Goal: Task Accomplishment & Management: Manage account settings

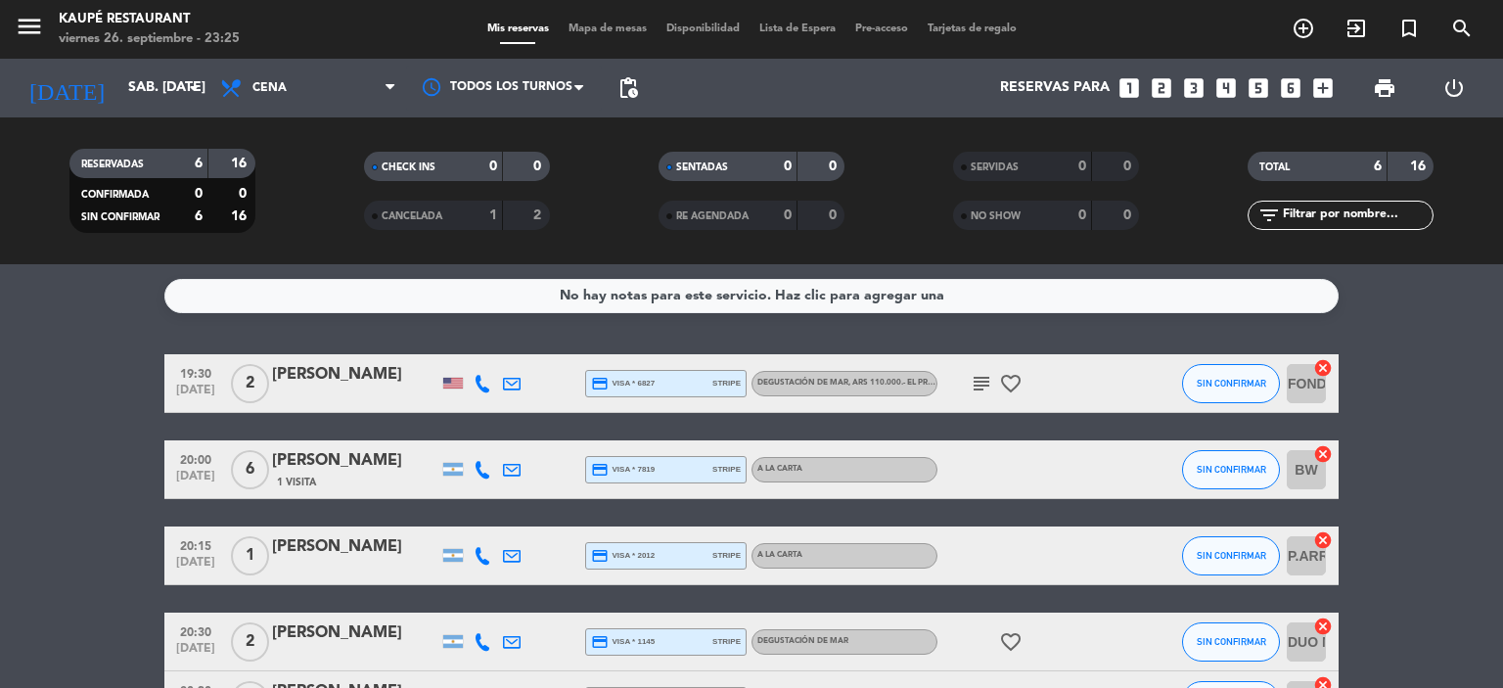
scroll to position [3, 0]
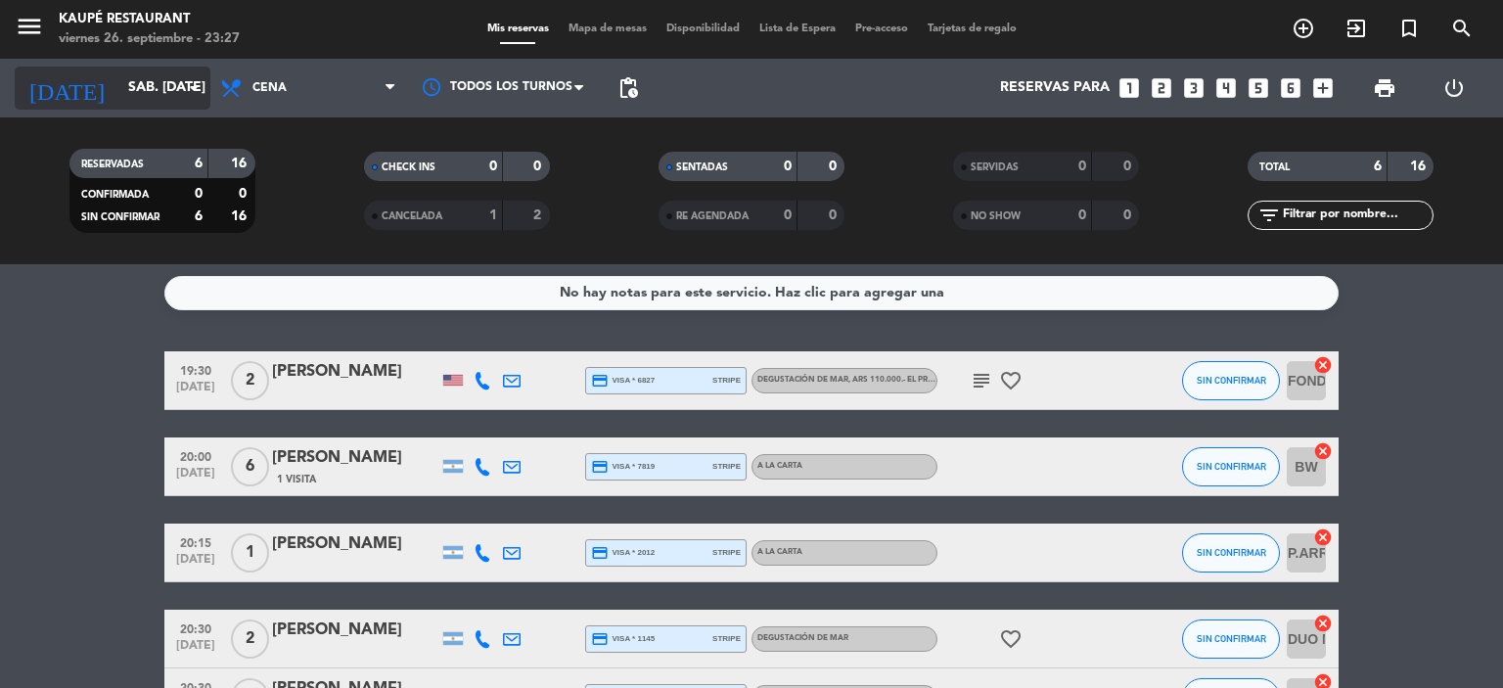
click at [176, 83] on input "sáb. [DATE]" at bounding box center [211, 87] width 186 height 35
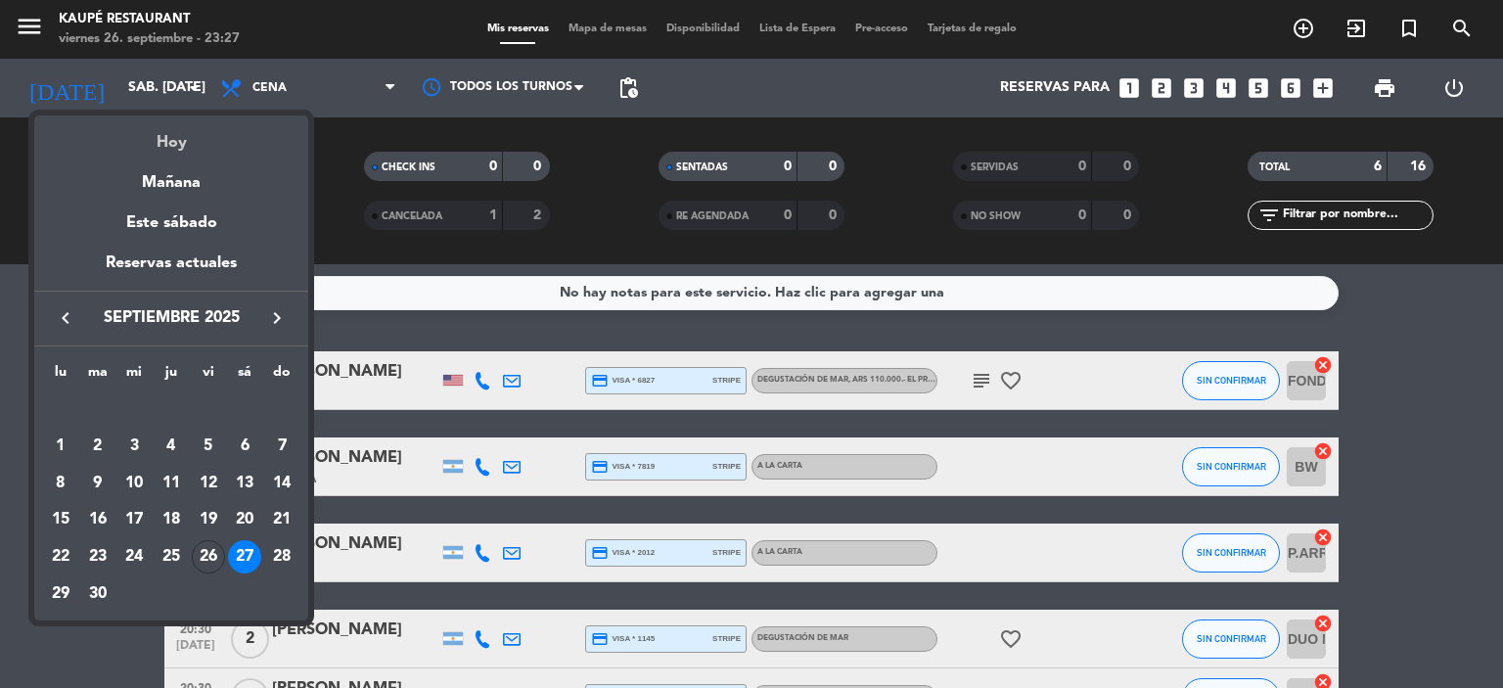
click at [181, 144] on div "Hoy" at bounding box center [171, 135] width 274 height 40
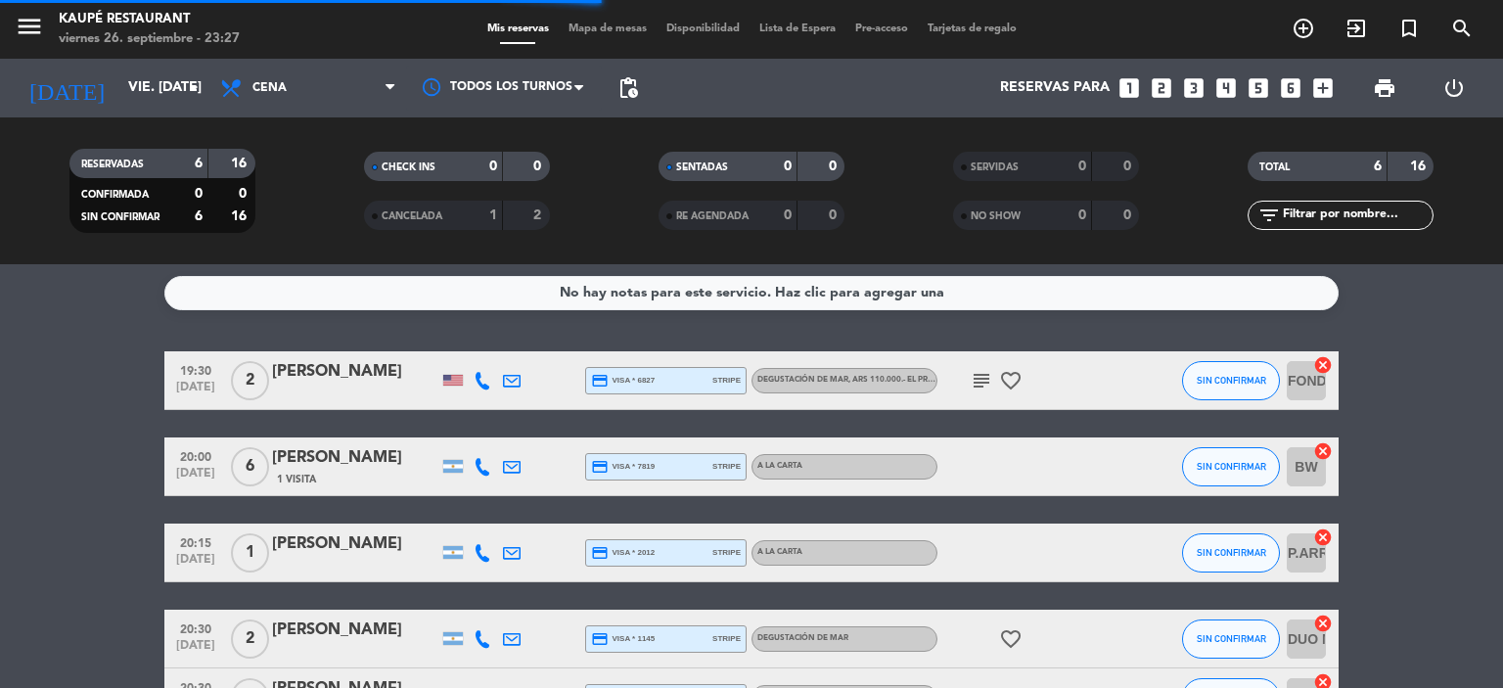
scroll to position [0, 0]
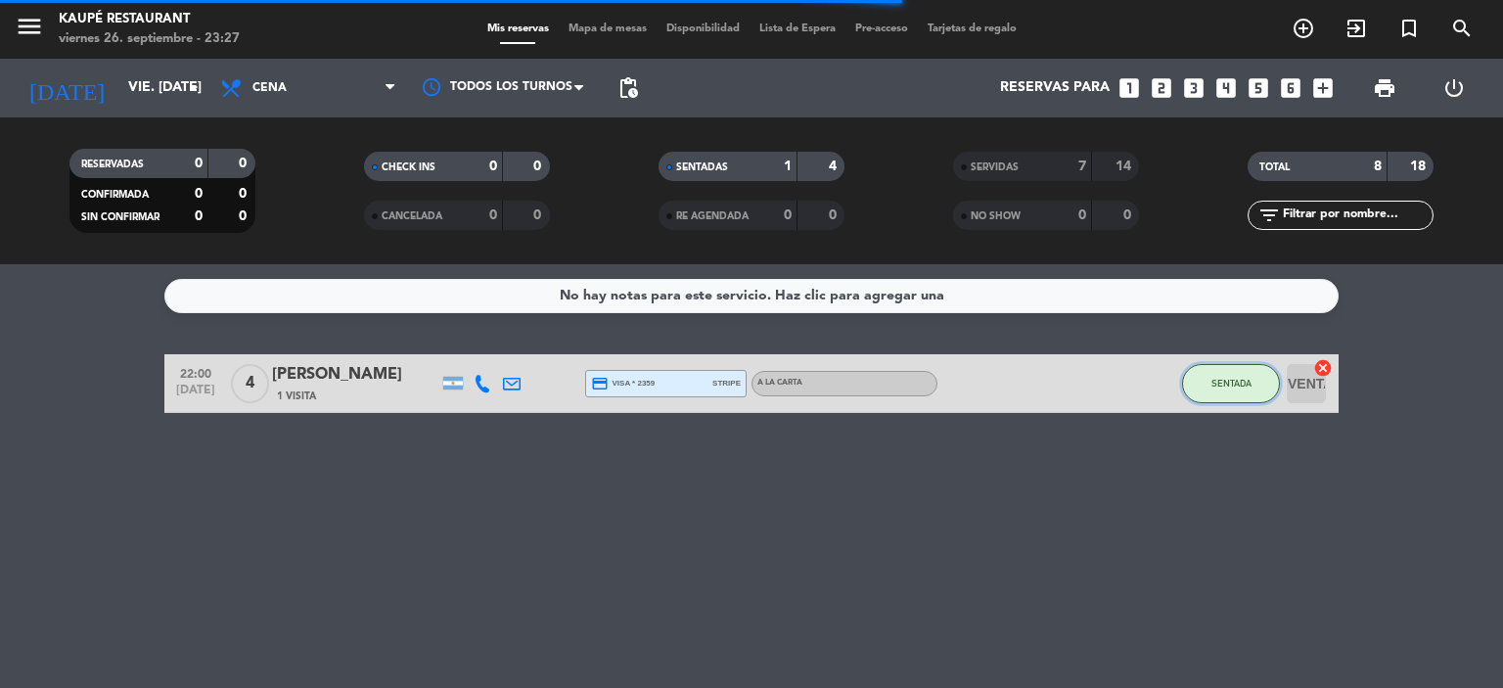
click at [1226, 384] on span "SENTADA" at bounding box center [1231, 383] width 40 height 11
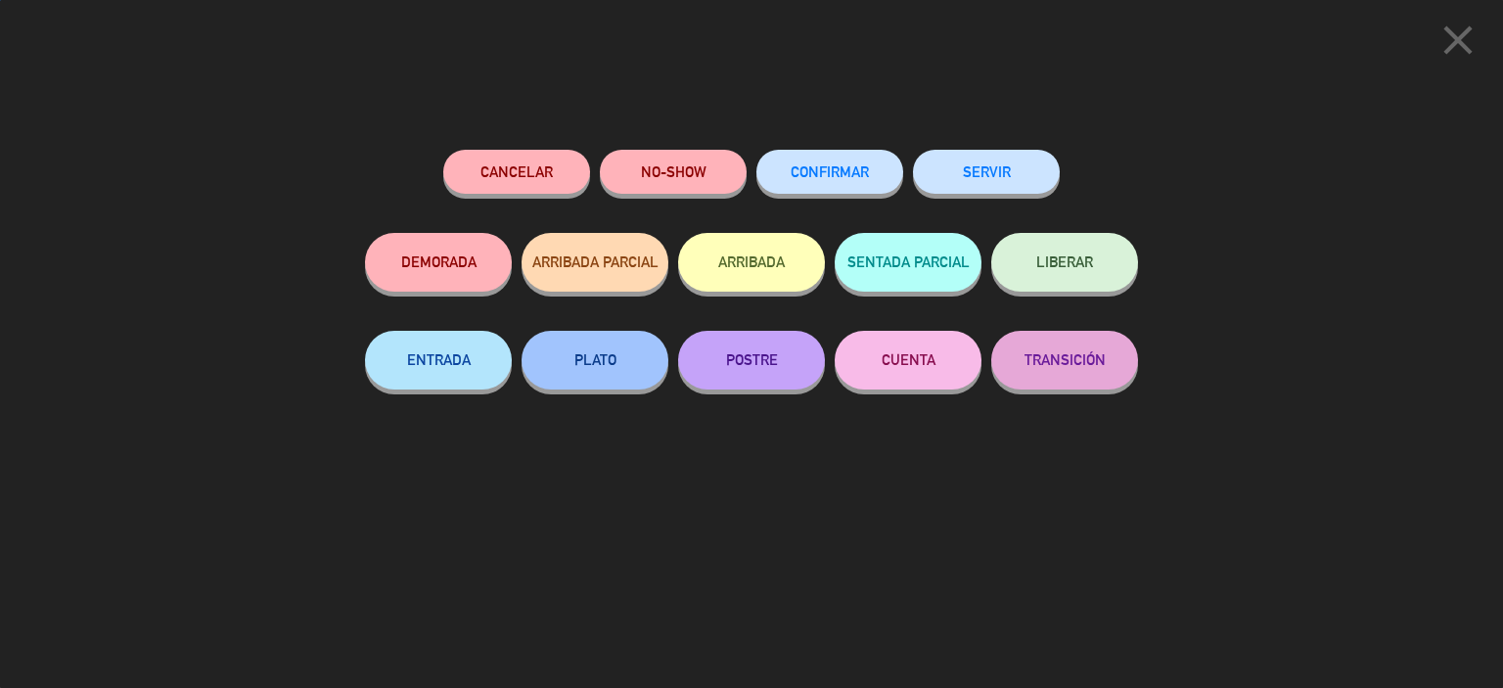
click at [1013, 176] on button "SERVIR" at bounding box center [986, 172] width 147 height 44
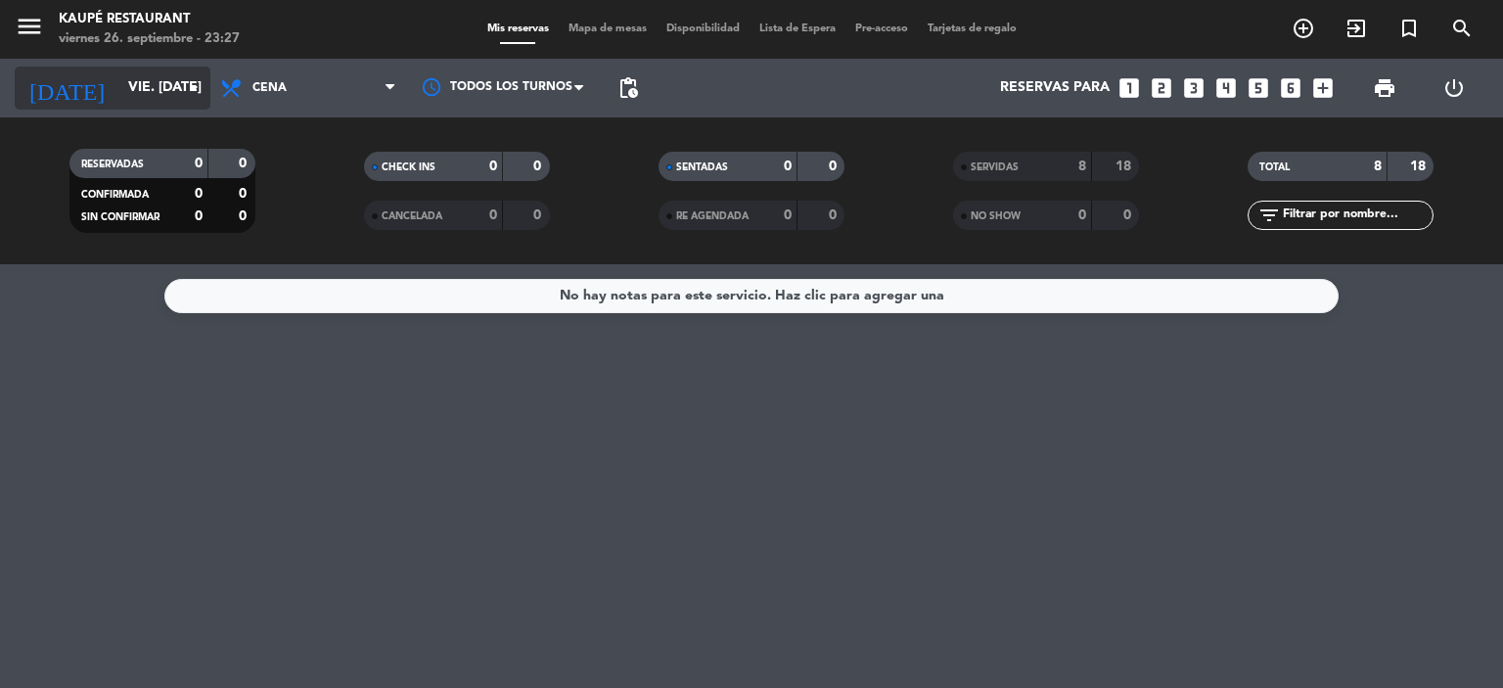
click at [162, 102] on input "vie. [DATE]" at bounding box center [211, 87] width 186 height 35
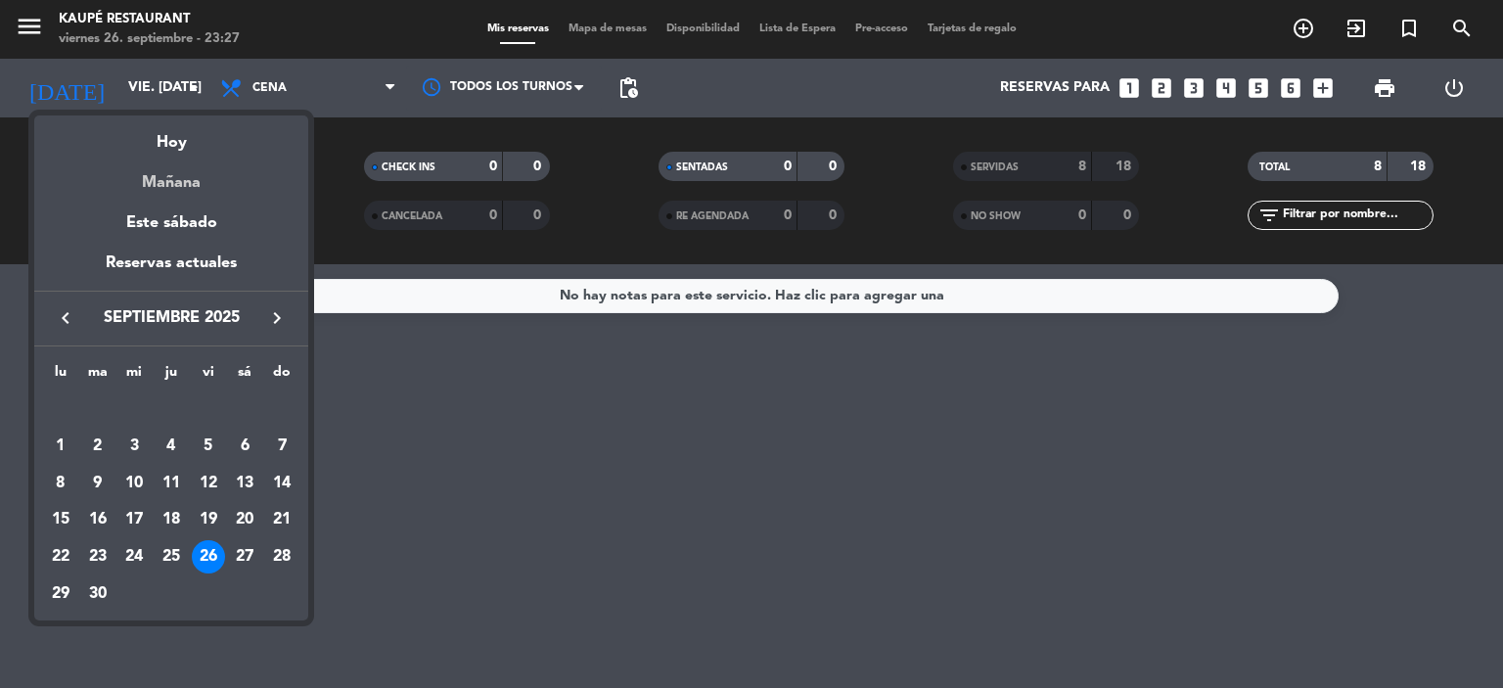
click at [178, 175] on div "Mañana" at bounding box center [171, 176] width 274 height 40
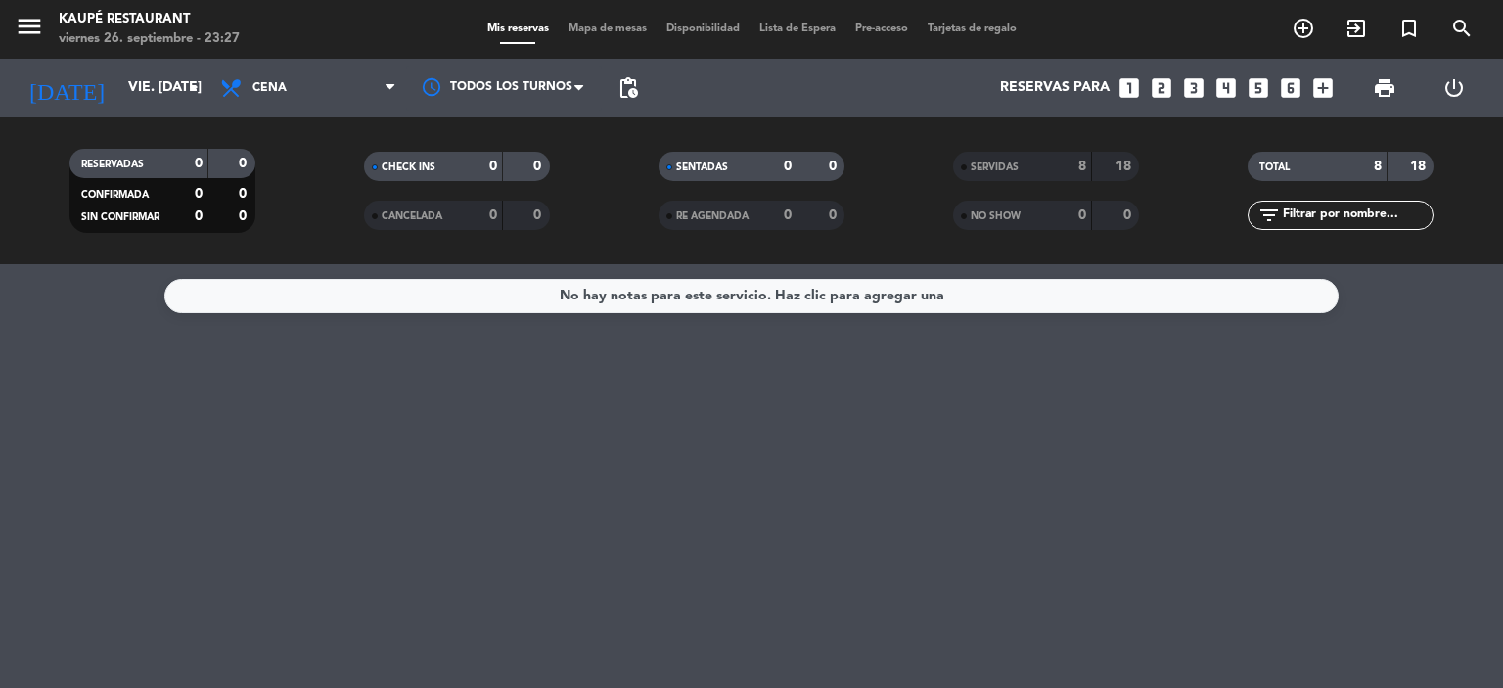
type input "sáb. [DATE]"
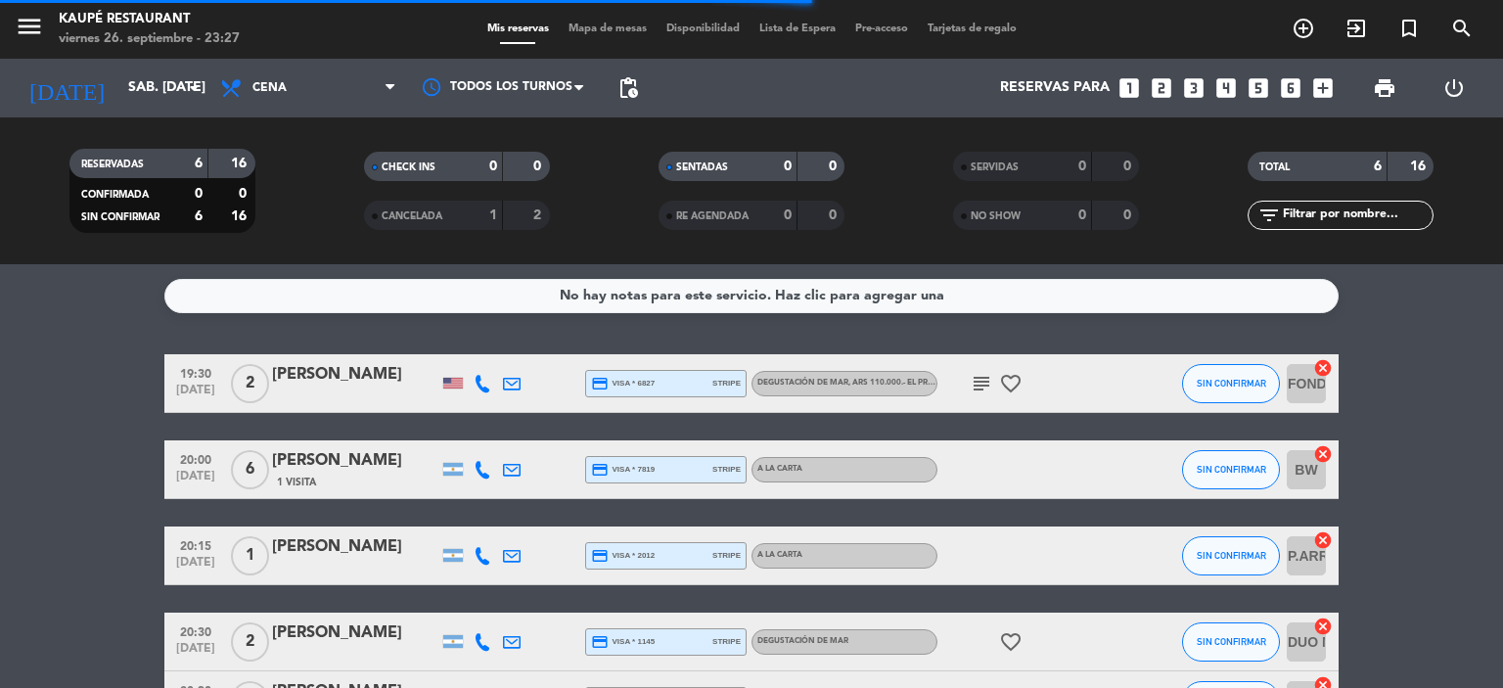
scroll to position [98, 0]
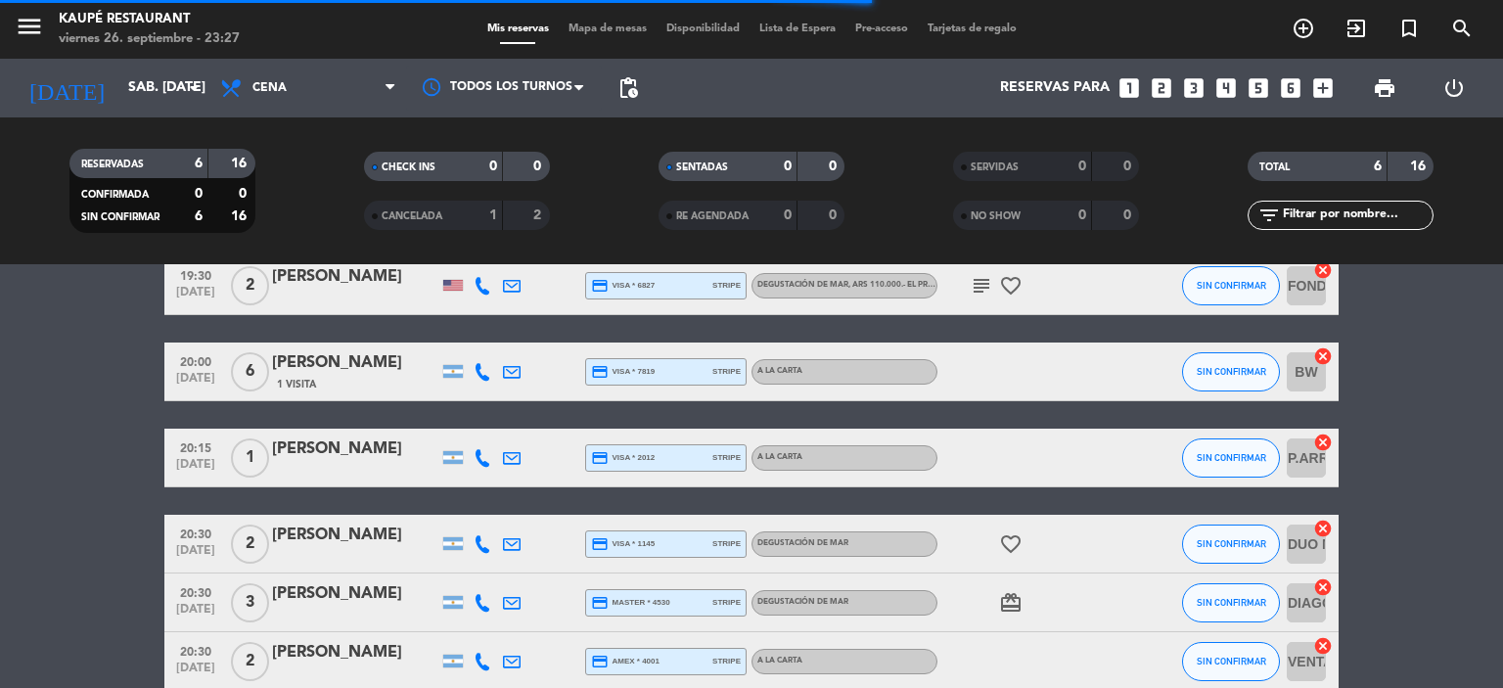
click at [470, 367] on div at bounding box center [482, 371] width 29 height 58
click at [483, 367] on icon at bounding box center [482, 372] width 18 height 18
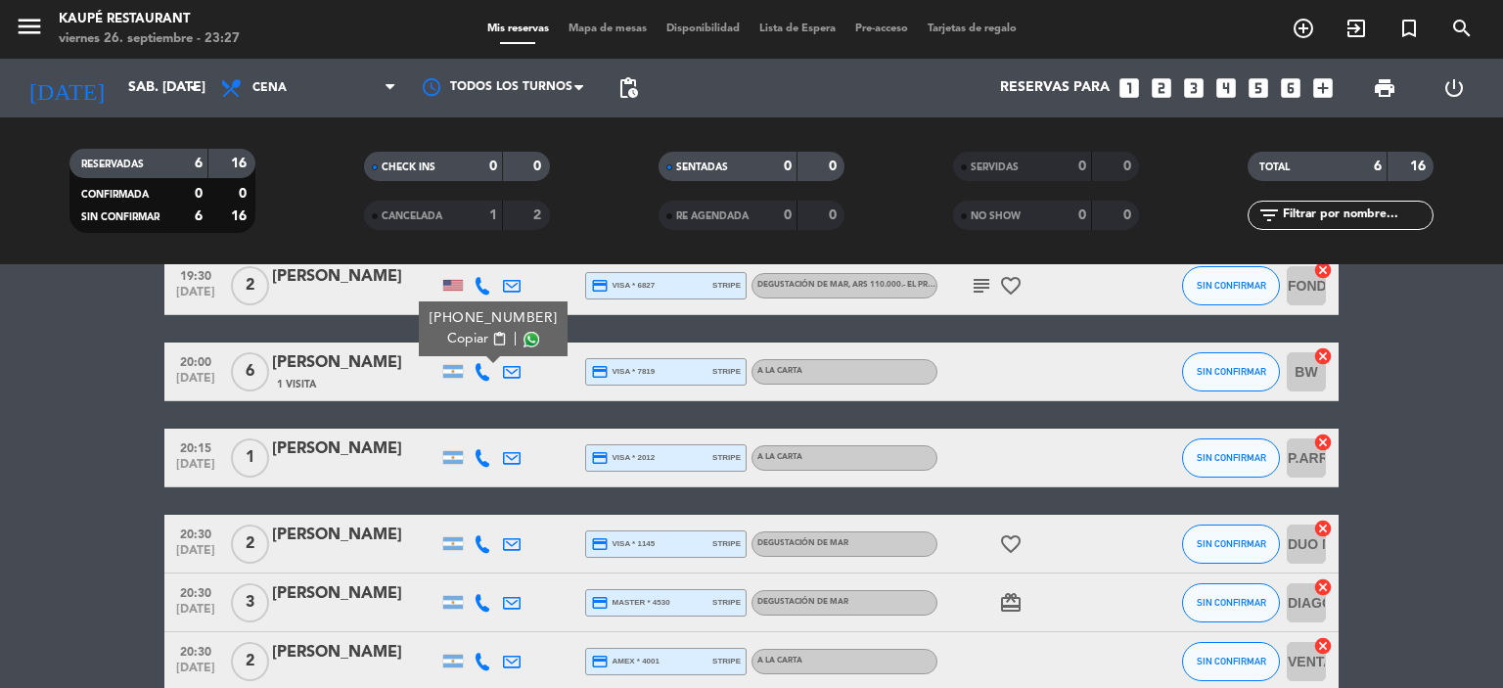
click at [461, 336] on span "Copiar" at bounding box center [467, 339] width 41 height 21
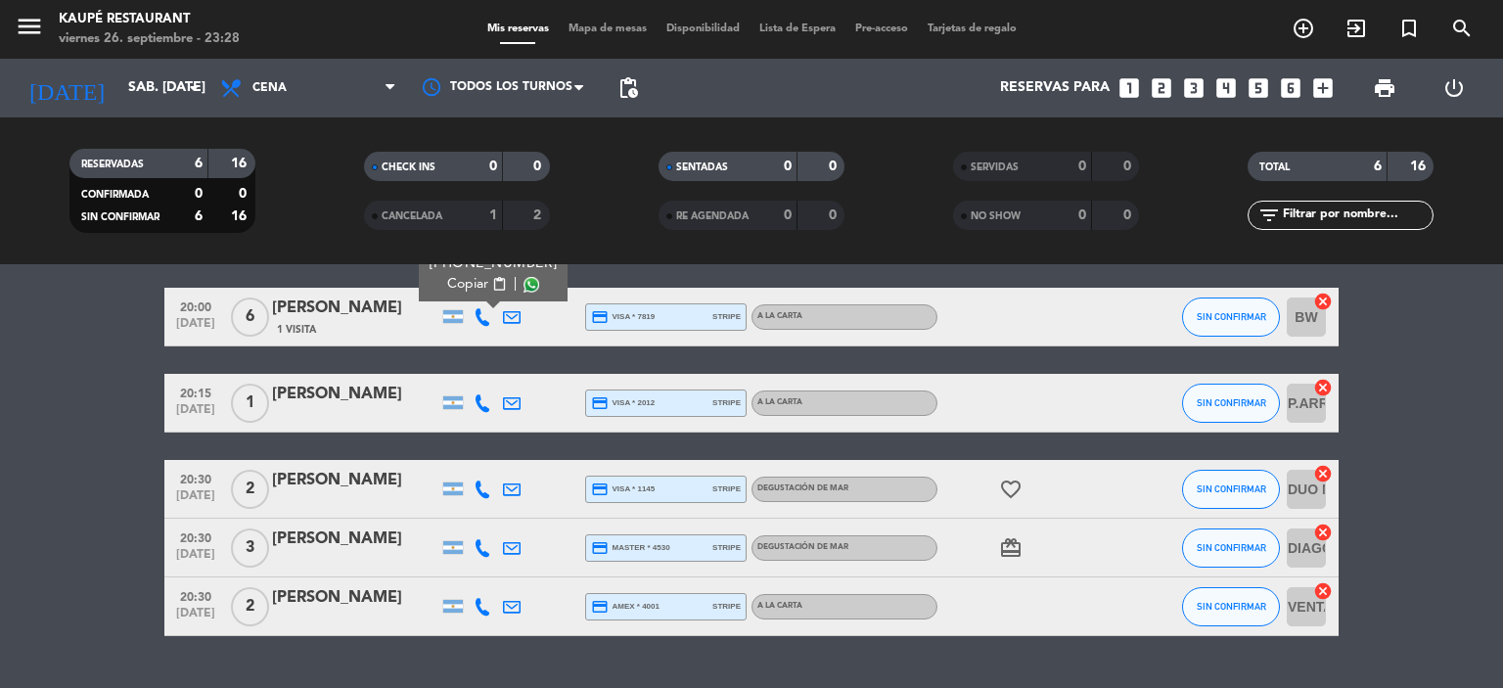
scroll to position [196, 0]
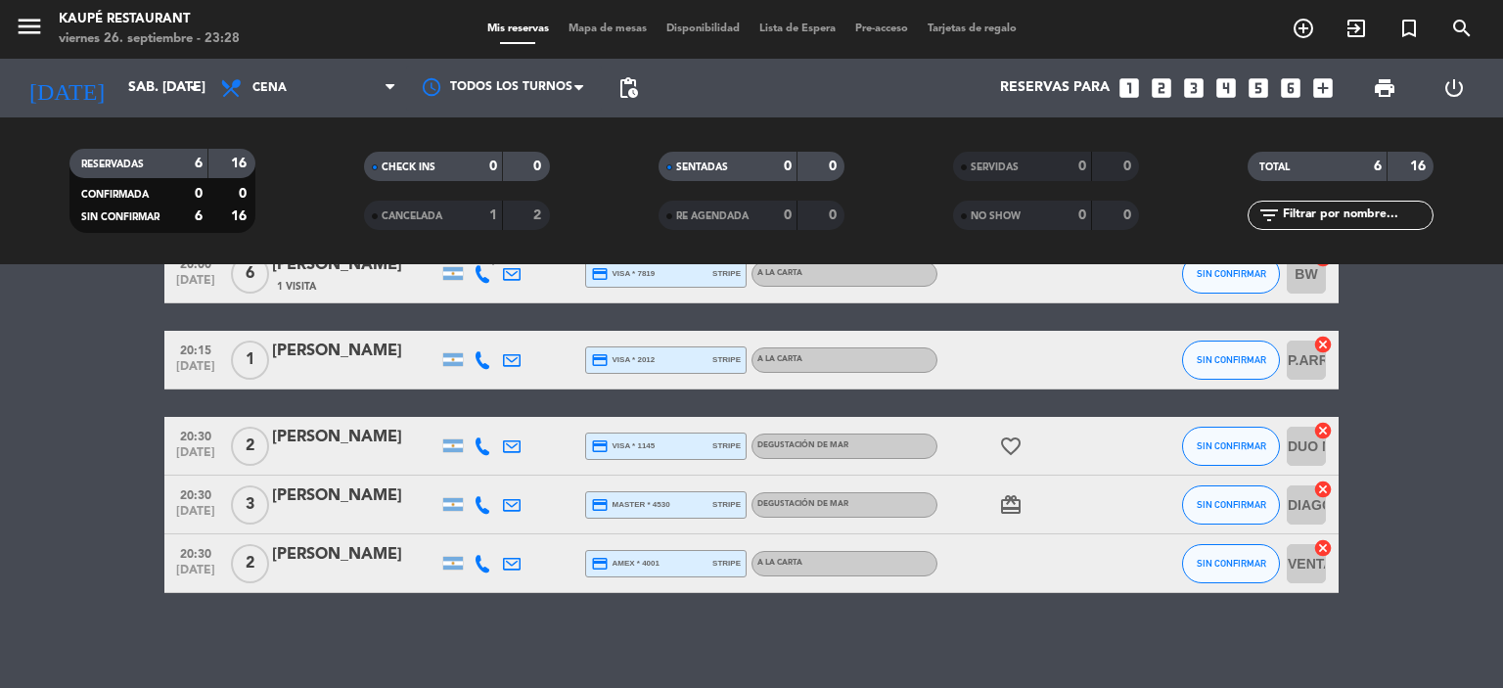
click at [477, 444] on icon at bounding box center [482, 446] width 18 height 18
click at [447, 416] on span "Copiar" at bounding box center [467, 413] width 41 height 21
click at [487, 565] on icon at bounding box center [482, 564] width 18 height 18
click at [462, 535] on span "Copiar" at bounding box center [463, 530] width 41 height 21
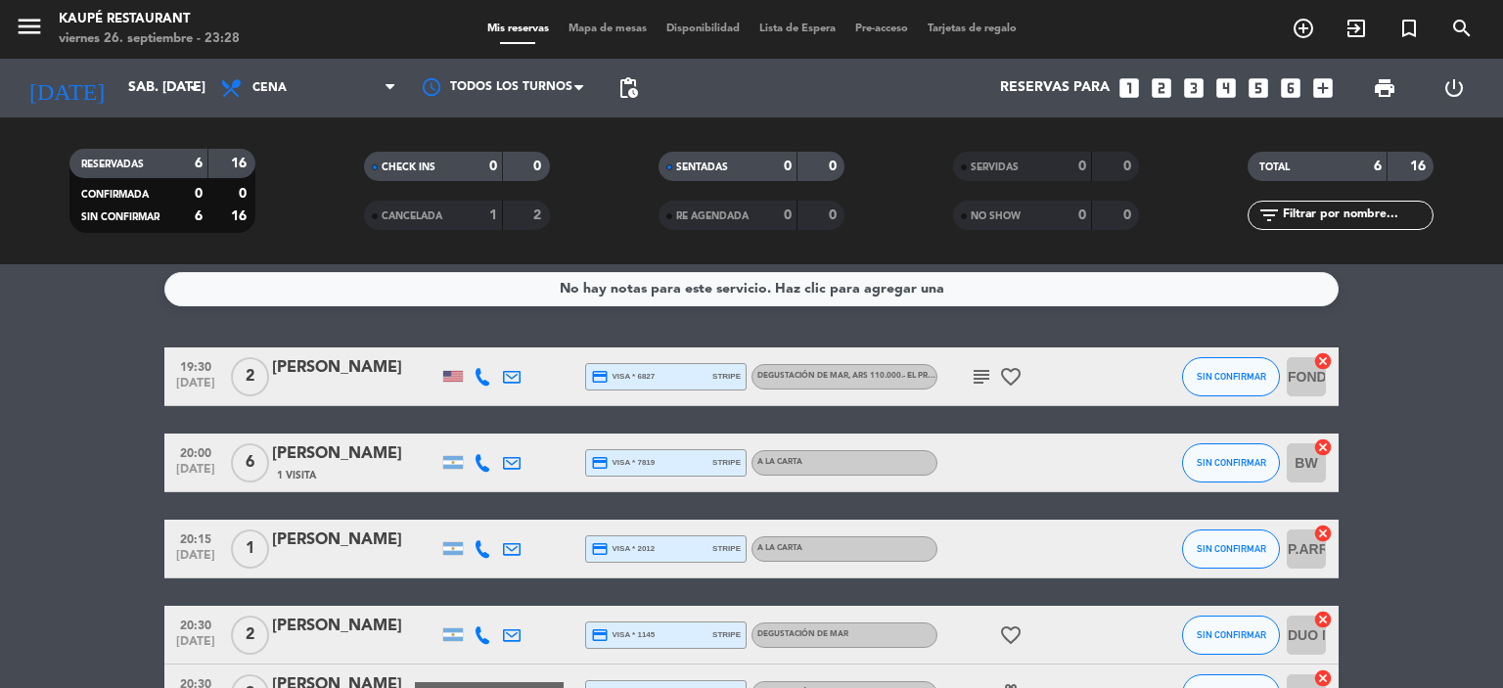
scroll to position [3, 0]
